Goal: Task Accomplishment & Management: Complete application form

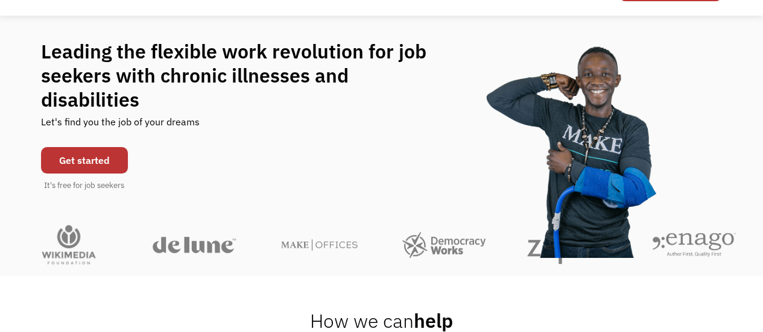
scroll to position [121, 0]
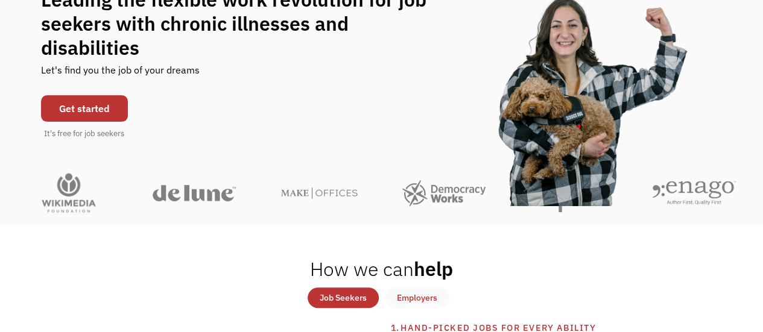
click at [99, 100] on link "Get started" at bounding box center [84, 108] width 87 height 27
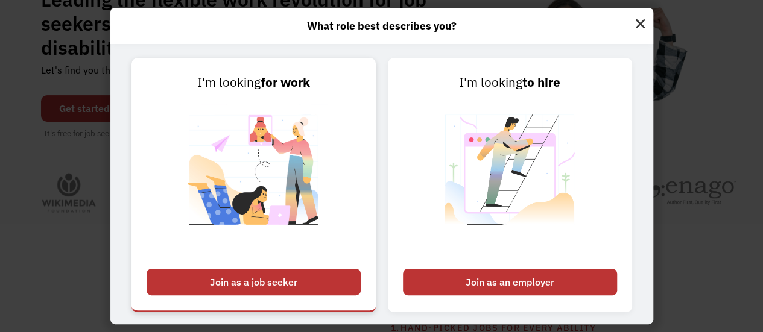
click at [271, 276] on div "Join as a job seeker" at bounding box center [254, 282] width 214 height 27
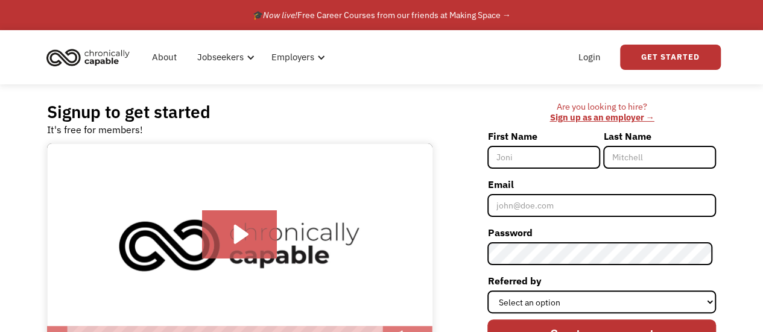
scroll to position [60, 0]
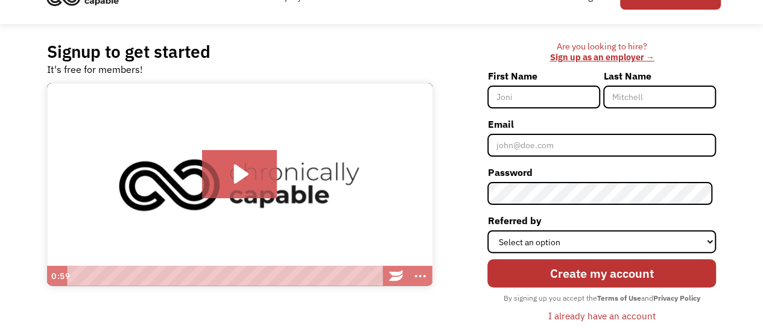
drag, startPoint x: 549, startPoint y: 100, endPoint x: 573, endPoint y: 99, distance: 24.2
click at [549, 100] on input "First Name" at bounding box center [543, 97] width 113 height 23
type input "Shiloh"
type input "[GEOGRAPHIC_DATA]"
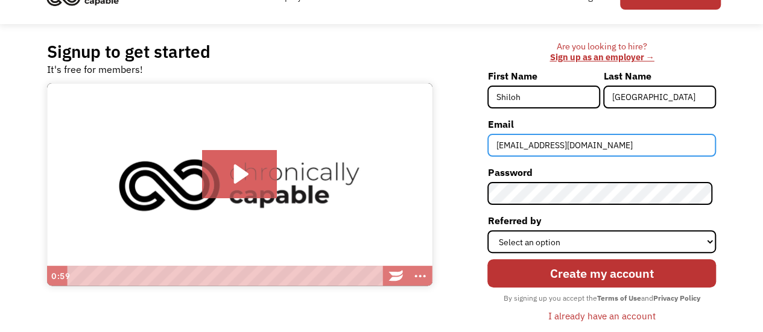
type input "[EMAIL_ADDRESS][DOMAIN_NAME]"
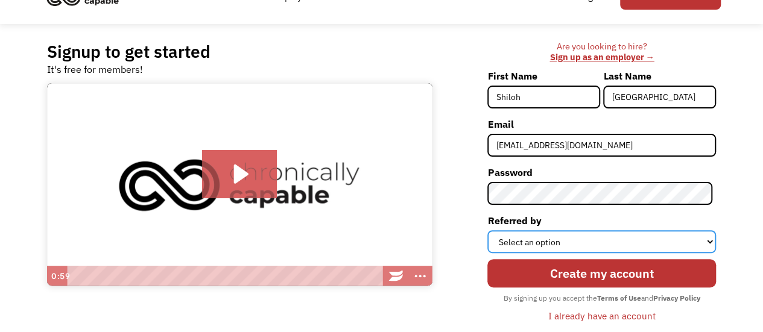
click at [684, 243] on select "Select an option Instagram Facebook Twitter Search Engine News Article Word of …" at bounding box center [601, 241] width 229 height 23
select select "Other"
click at [491, 230] on select "Select an option Instagram Facebook Twitter Search Engine News Article Word of …" at bounding box center [601, 241] width 229 height 23
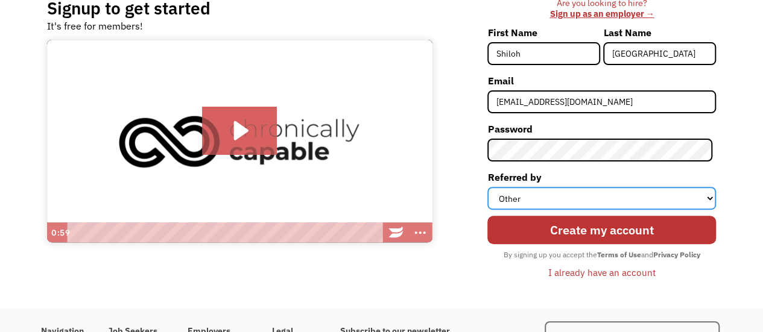
scroll to position [121, 0]
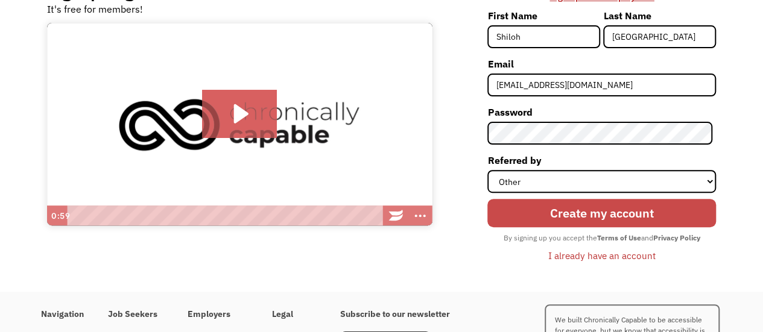
click at [614, 214] on input "Create my account" at bounding box center [601, 213] width 229 height 28
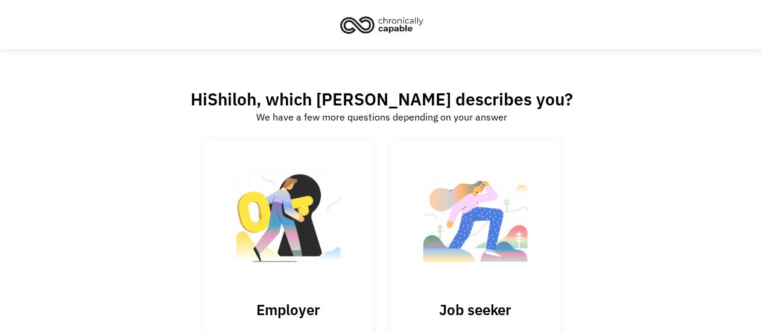
scroll to position [60, 0]
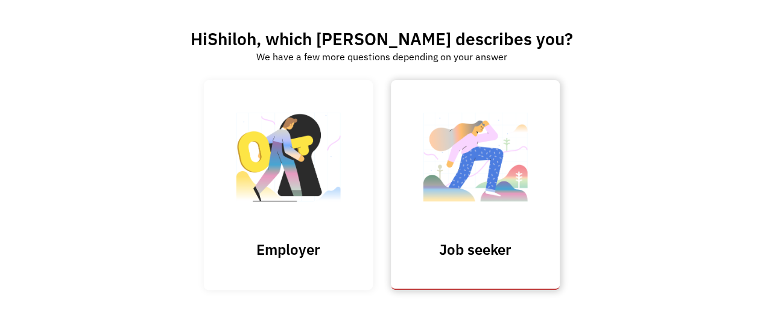
click at [474, 253] on h3 "Job seeker" at bounding box center [475, 250] width 121 height 18
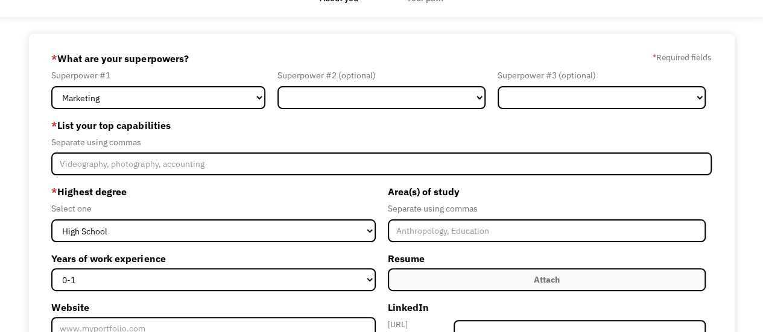
scroll to position [60, 0]
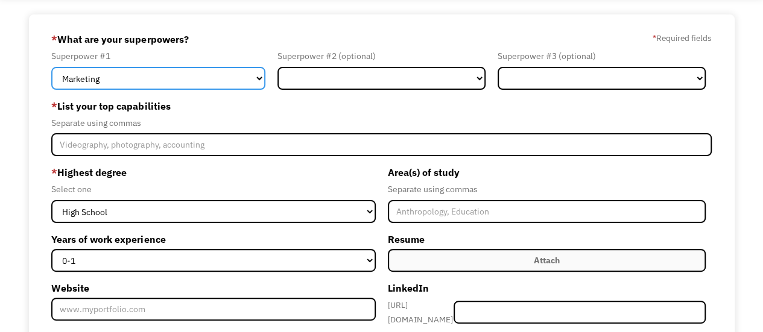
click at [238, 79] on select "Marketing Human Resources Finance Technology Operations Sales Industrial & Manu…" at bounding box center [158, 78] width 214 height 23
select select "Healthcare"
click at [51, 67] on select "Marketing Human Resources Finance Technology Operations Sales Industrial & Manu…" at bounding box center [158, 78] width 214 height 23
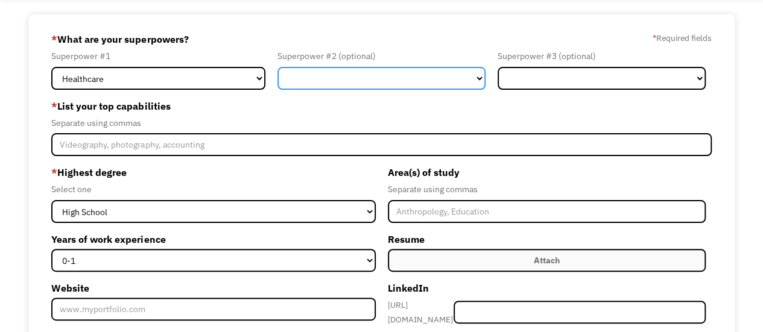
click at [376, 73] on select "Marketing Human Resources Finance Technology Operations Sales Industrial & Manu…" at bounding box center [381, 78] width 208 height 23
click at [277, 67] on select "Marketing Human Resources Finance Technology Operations Sales Industrial & Manu…" at bounding box center [381, 78] width 208 height 23
click at [436, 81] on select "Marketing Human Resources Finance Technology Operations Sales Industrial & Manu…" at bounding box center [381, 78] width 208 height 23
select select "Customer Service"
click at [277, 67] on select "Marketing Human Resources Finance Technology Operations Sales Industrial & Manu…" at bounding box center [381, 78] width 208 height 23
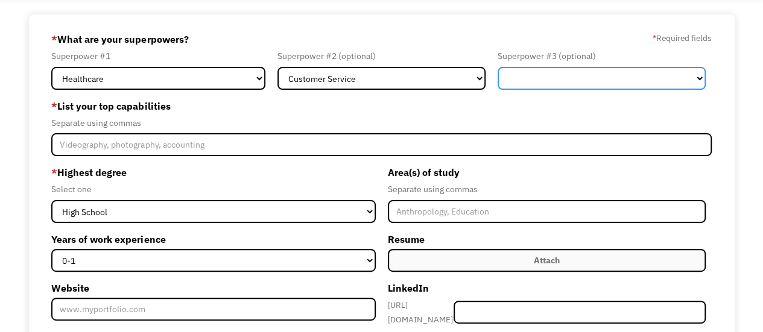
click at [585, 75] on select "Marketing Human Resources Finance Technology Operations Sales Industrial & Manu…" at bounding box center [602, 78] width 208 height 23
select select "Administration"
click at [498, 67] on select "Marketing Human Resources Finance Technology Operations Sales Industrial & Manu…" at bounding box center [602, 78] width 208 height 23
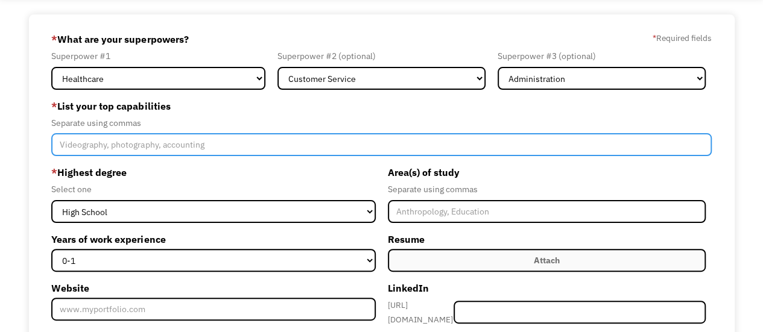
click at [195, 147] on input "Member-Create-Step1" at bounding box center [381, 144] width 660 height 23
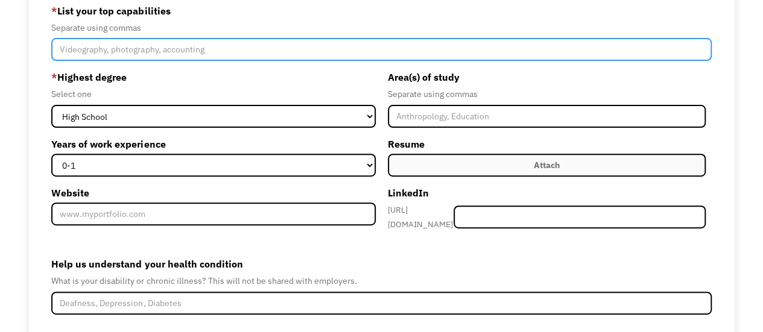
scroll to position [121, 0]
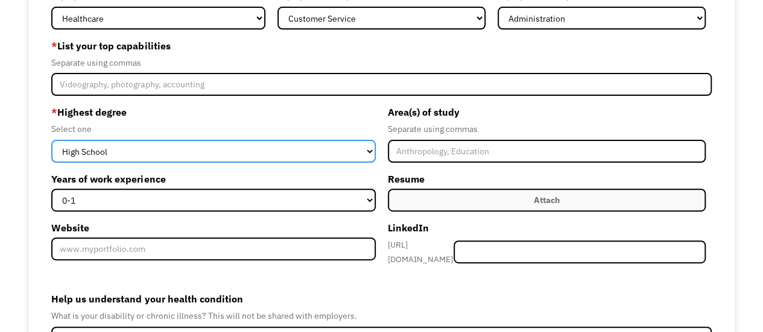
click at [322, 150] on select "High School Associates Bachelors Master's PhD" at bounding box center [213, 151] width 324 height 23
click at [51, 140] on select "High School Associates Bachelors Master's PhD" at bounding box center [213, 151] width 324 height 23
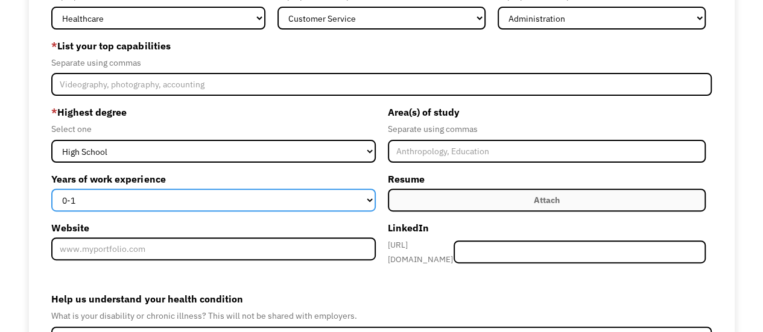
click at [343, 202] on select "0-1 2-4 5-10 11-15 15+" at bounding box center [213, 200] width 324 height 23
select select "5-10"
click at [51, 189] on select "0-1 2-4 5-10 11-15 15+" at bounding box center [213, 200] width 324 height 23
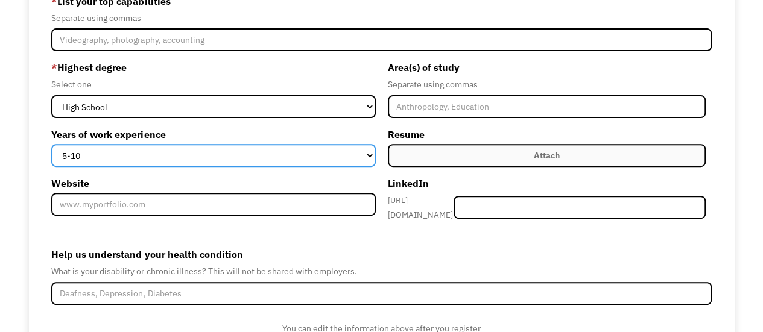
scroll to position [181, 0]
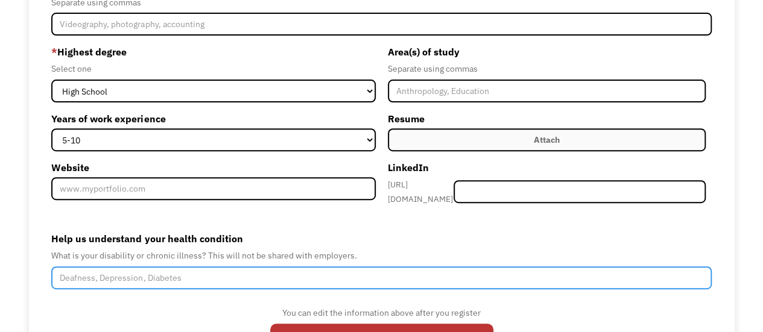
click at [397, 267] on input "Help us understand your health condition" at bounding box center [381, 278] width 660 height 23
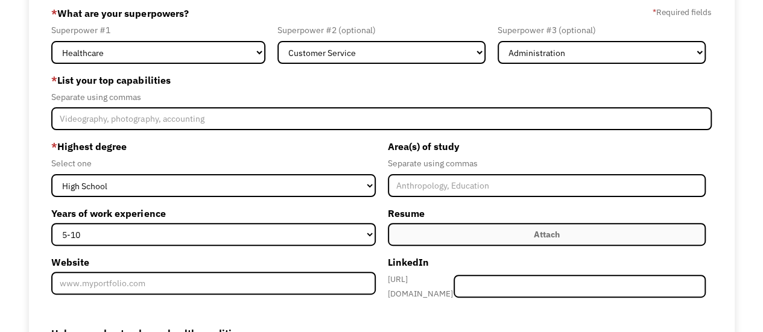
scroll to position [60, 0]
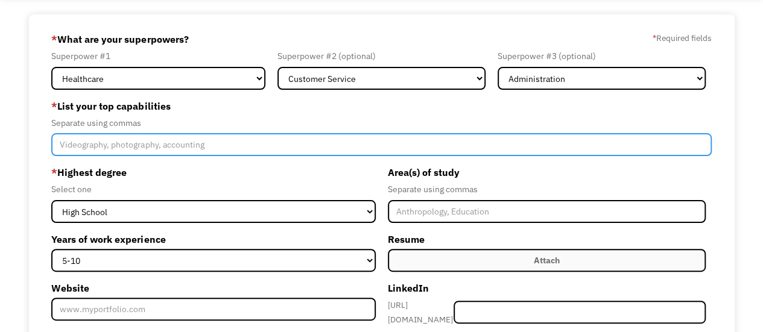
click at [301, 139] on input "Member-Create-Step1" at bounding box center [381, 144] width 660 height 23
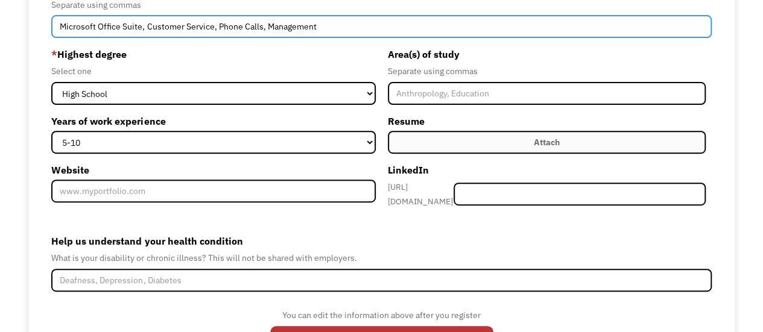
scroll to position [181, 0]
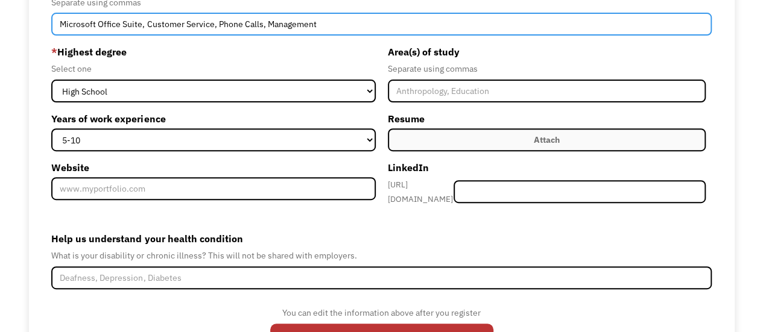
type input "Microsoft Office Suite, Customer Service, Phone Calls, Management"
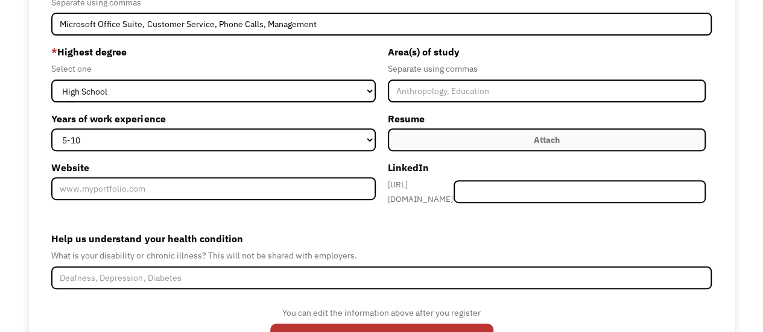
click at [449, 147] on label "Attach" at bounding box center [547, 139] width 318 height 23
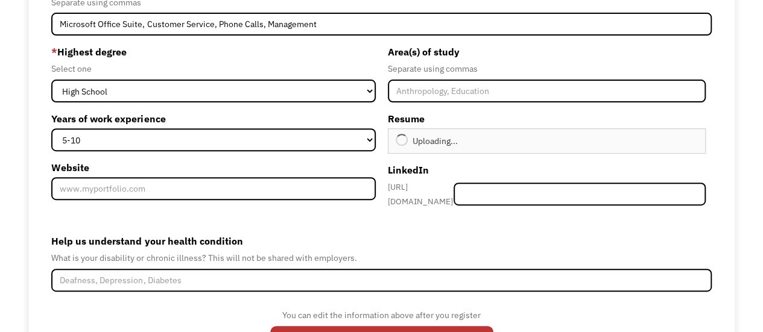
type input "Continue"
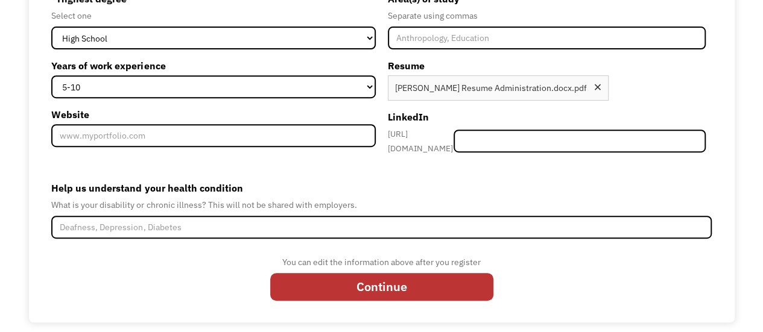
scroll to position [235, 0]
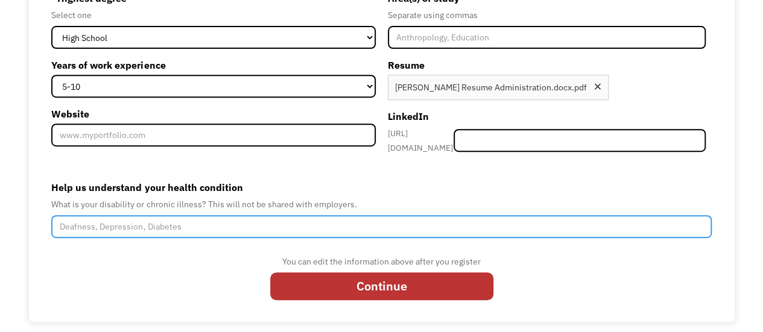
click at [199, 220] on input "Help us understand your health condition" at bounding box center [381, 226] width 660 height 23
paste input "osteochondral deficiencies"
click at [177, 218] on input "Bipolar Type 1, osteochondral deficiency" at bounding box center [381, 226] width 660 height 23
click at [125, 225] on input "Bipolar Type 1, osteochondral Deficiency" at bounding box center [381, 226] width 660 height 23
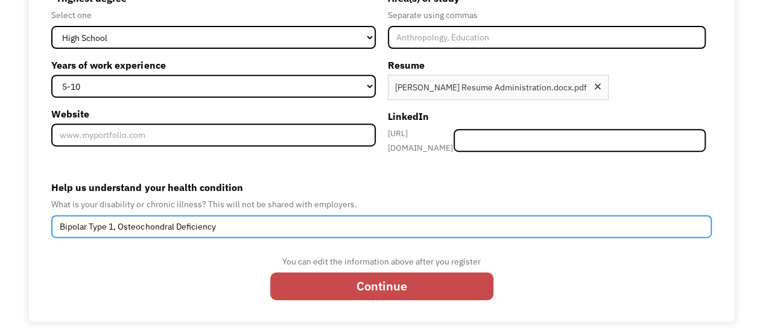
type input "Bipolar Type 1, Osteochondral Deficiency"
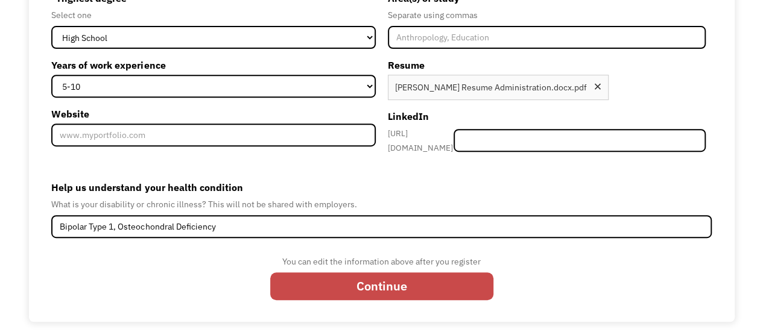
click at [434, 273] on input "Continue" at bounding box center [381, 287] width 223 height 28
type input "Please wait..."
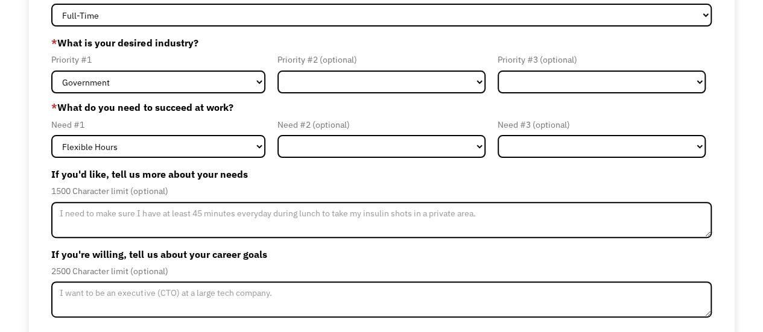
scroll to position [121, 0]
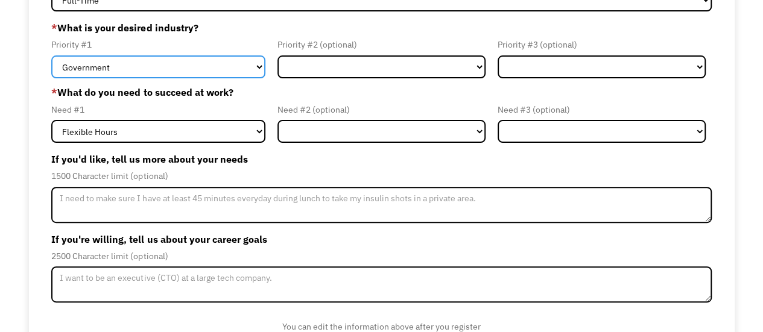
click at [230, 73] on select "Government Finance & Insurance Health & Social Care Tech & Engineering Creative…" at bounding box center [158, 66] width 214 height 23
select select "Administrative"
click at [51, 55] on select "Government Finance & Insurance Health & Social Care Tech & Engineering Creative…" at bounding box center [158, 66] width 214 height 23
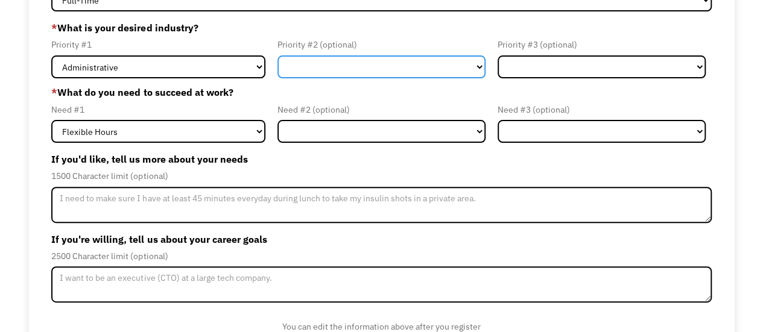
click at [376, 60] on select "Government Finance & Insurance Health & Social Care Tech & Engineering Creative…" at bounding box center [381, 66] width 208 height 23
select select "Other"
click at [277, 55] on select "Government Finance & Insurance Health & Social Care Tech & Engineering Creative…" at bounding box center [381, 66] width 208 height 23
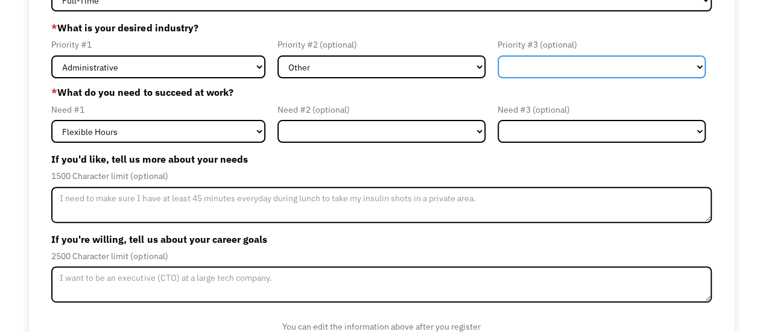
click at [592, 67] on select "Government Finance & Insurance Health & Social Care Tech & Engineering Creative…" at bounding box center [602, 66] width 208 height 23
select select "Health & Social Care"
click at [498, 55] on select "Government Finance & Insurance Health & Social Care Tech & Engineering Creative…" at bounding box center [602, 66] width 208 height 23
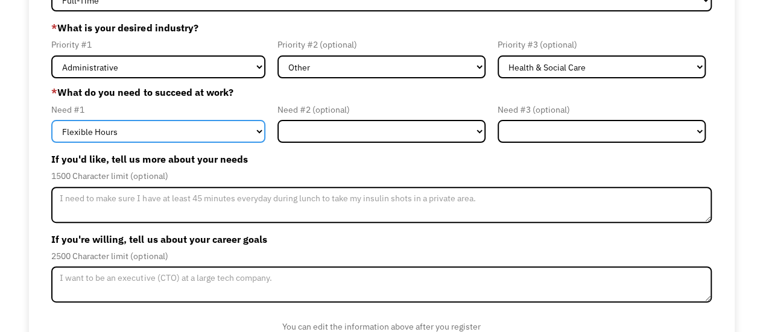
click at [209, 143] on select "Flexible Hours Remote Work Service Animal On-site Accommodations Visual Support…" at bounding box center [158, 131] width 214 height 23
select select "Remote Work"
click at [51, 120] on select "Flexible Hours Remote Work Service Animal On-site Accommodations Visual Support…" at bounding box center [158, 131] width 214 height 23
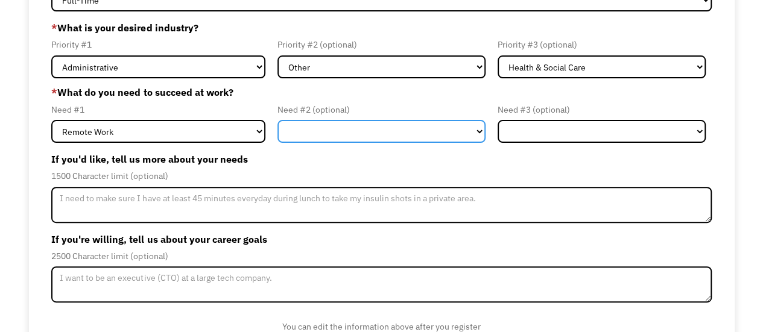
click at [413, 132] on select "Flexible Hours Remote Work Service Animal On-site Accommodations Visual Support…" at bounding box center [381, 131] width 208 height 23
select select "Flexible Hours"
click at [277, 120] on select "Flexible Hours Remote Work Service Animal On-site Accommodations Visual Support…" at bounding box center [381, 131] width 208 height 23
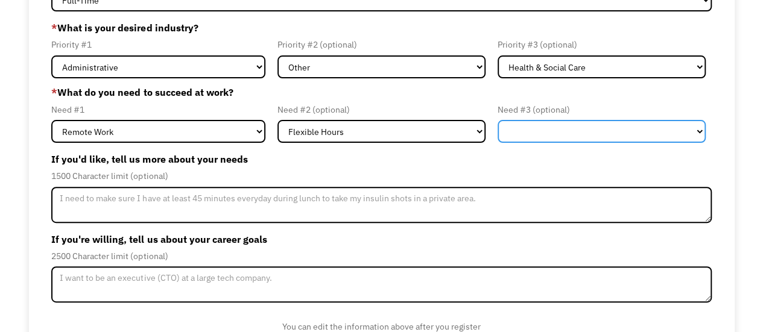
click at [573, 142] on select "Flexible Hours Remote Work Service Animal On-site Accommodations Visual Support…" at bounding box center [602, 131] width 208 height 23
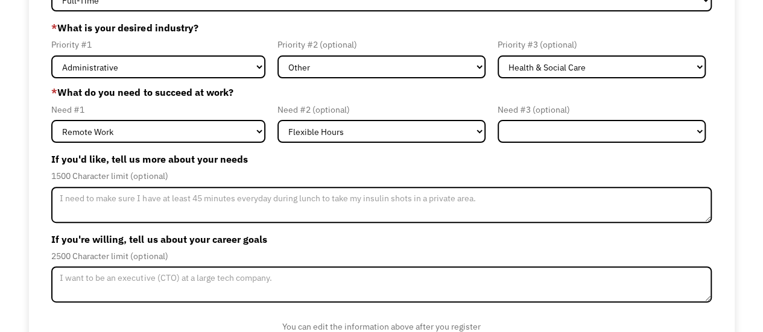
click at [375, 158] on label "If you'd like, tell us more about your needs" at bounding box center [381, 159] width 660 height 19
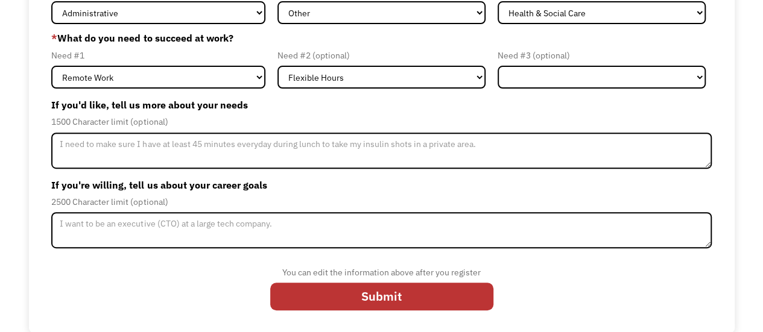
scroll to position [175, 0]
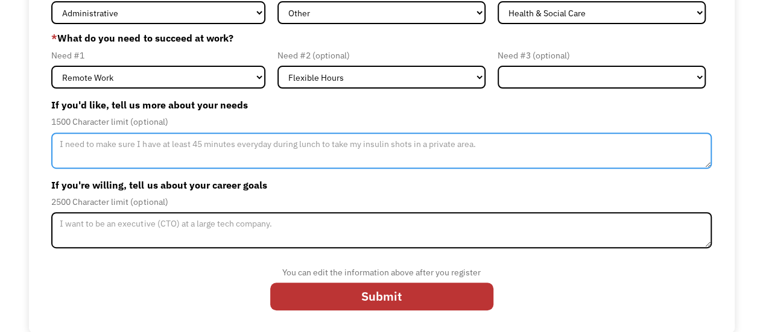
click at [307, 147] on textarea "Member-Update-Form-Step2" at bounding box center [381, 151] width 660 height 36
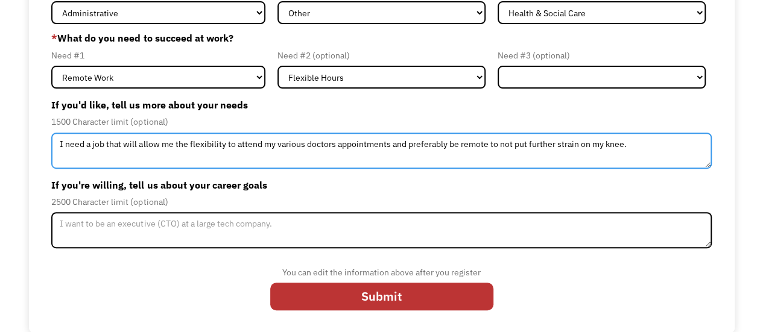
click at [580, 142] on textarea "I need a job that will allow me the flexibility to attend my various doctors ap…" at bounding box center [381, 151] width 660 height 36
click at [666, 144] on textarea "I need a job that will allow me the flexibility to attend my various doctors ap…" at bounding box center [381, 151] width 660 height 36
type textarea "I need a job that will allow me the flexibility to attend my various doctors ap…"
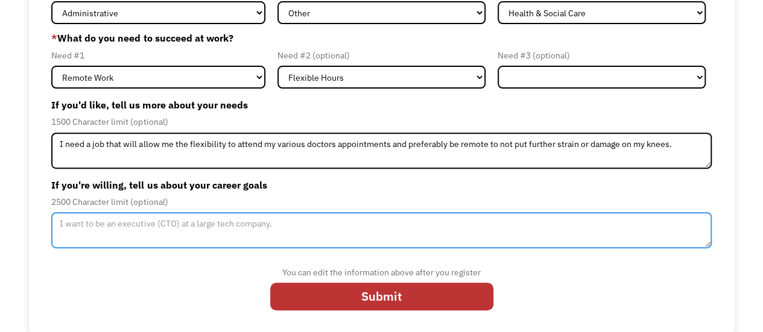
click at [291, 219] on textarea "Member-Update-Form-Step2" at bounding box center [381, 230] width 660 height 36
type textarea "I want to"
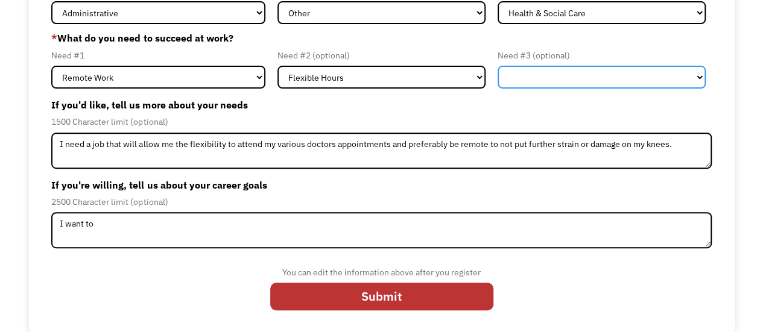
click at [633, 74] on select "Flexible Hours Remote Work Service Animal On-site Accommodations Visual Support…" at bounding box center [602, 77] width 208 height 23
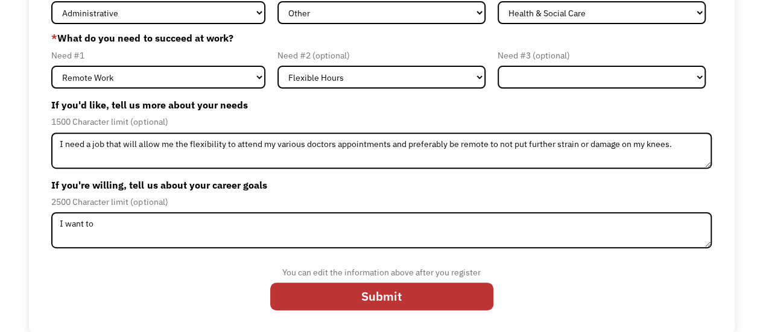
click at [721, 74] on div "68e9de543dc12b647dd16b04 shilohsmadison@gmail.com Shiloh Madison * Type of work…" at bounding box center [382, 116] width 706 height 433
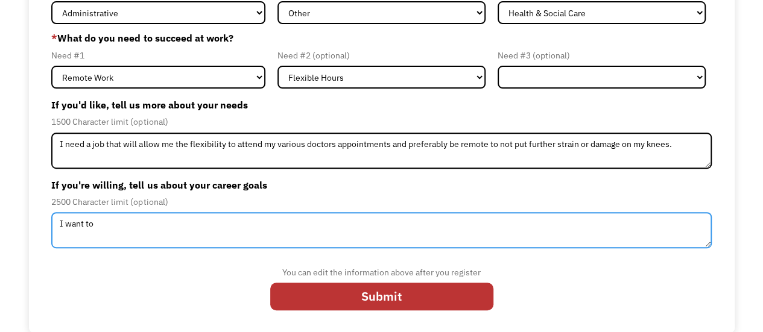
click at [130, 233] on textarea "I want to" at bounding box center [381, 230] width 660 height 36
